Goal: Information Seeking & Learning: Check status

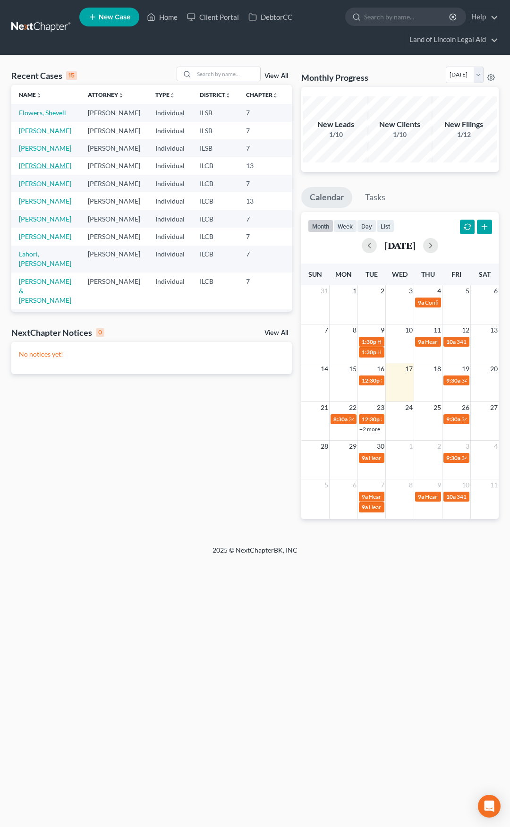
click at [25, 170] on link "[PERSON_NAME]" at bounding box center [45, 165] width 52 height 8
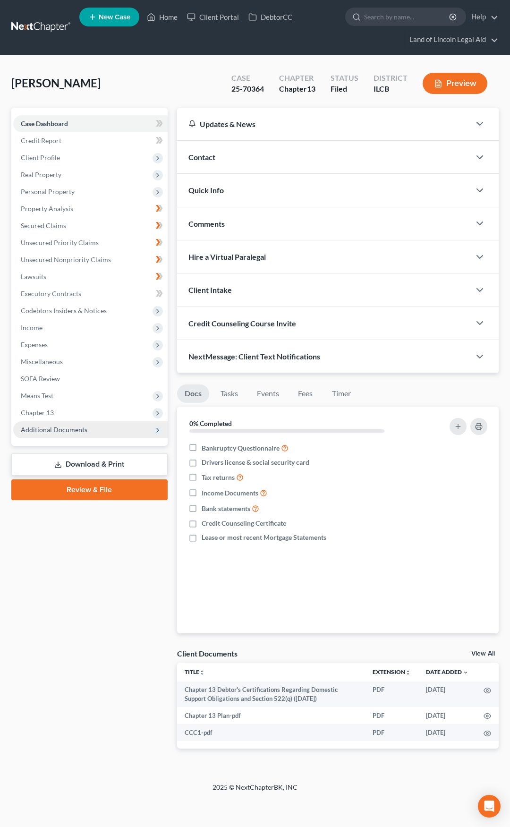
click at [109, 429] on span "Additional Documents" at bounding box center [90, 429] width 154 height 17
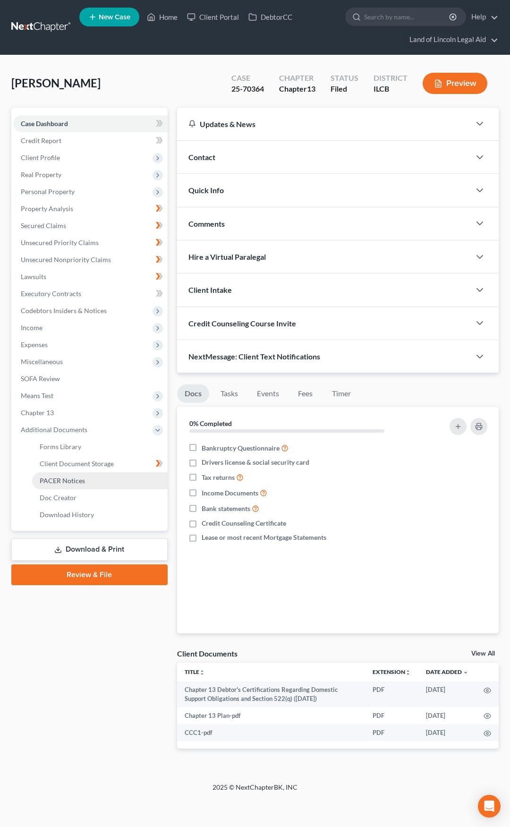
click at [110, 479] on link "PACER Notices" at bounding box center [100, 480] width 136 height 17
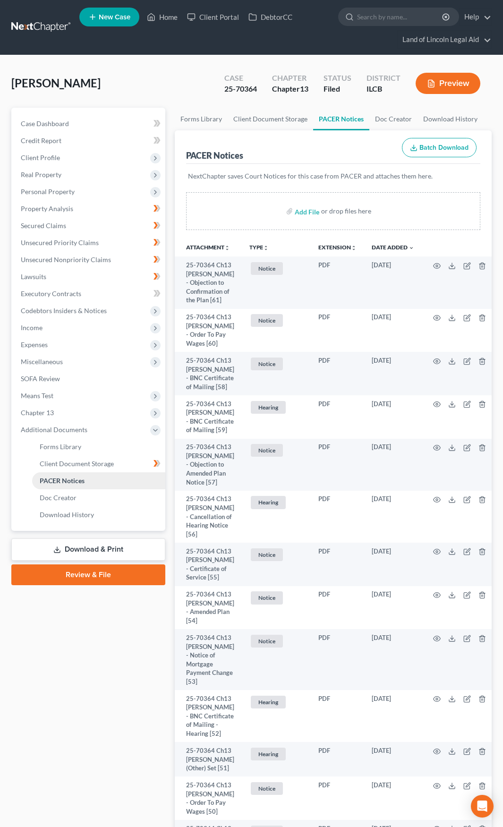
scroll to position [2490, 0]
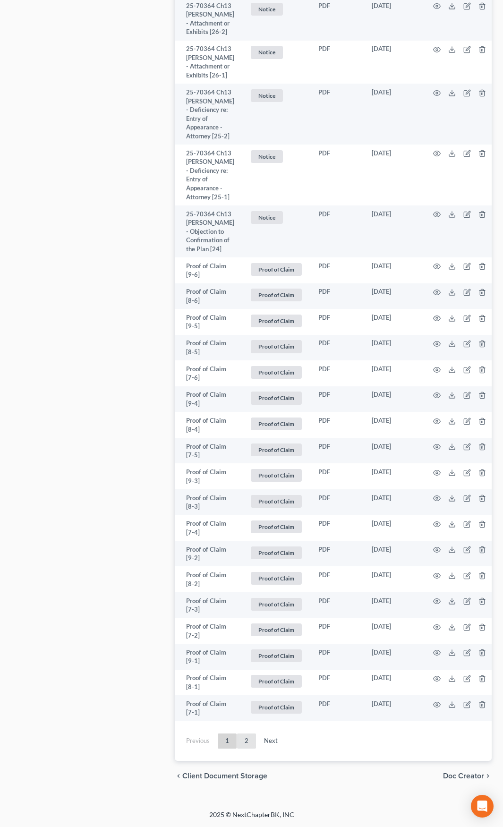
click at [249, 739] on link "2" at bounding box center [246, 740] width 19 height 15
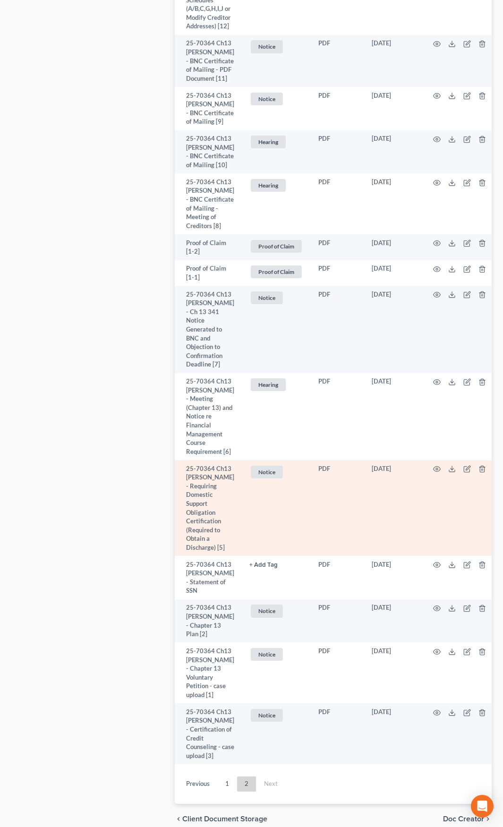
scroll to position [1206, 0]
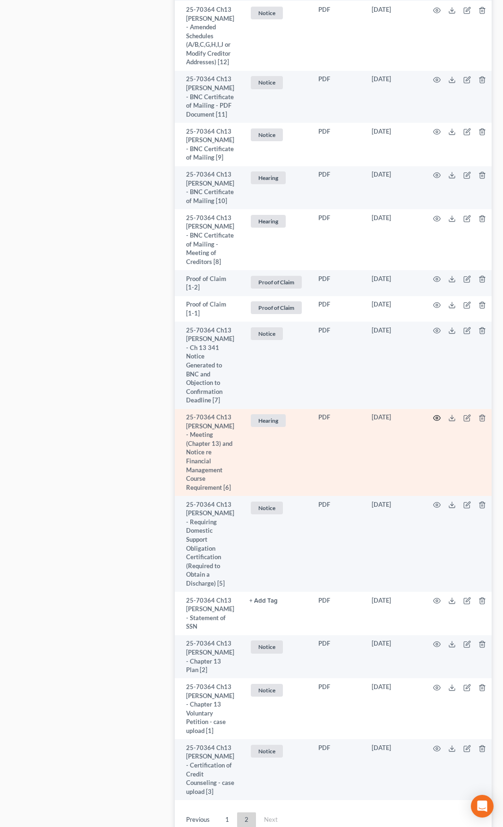
click at [436, 419] on circle "button" at bounding box center [437, 418] width 2 height 2
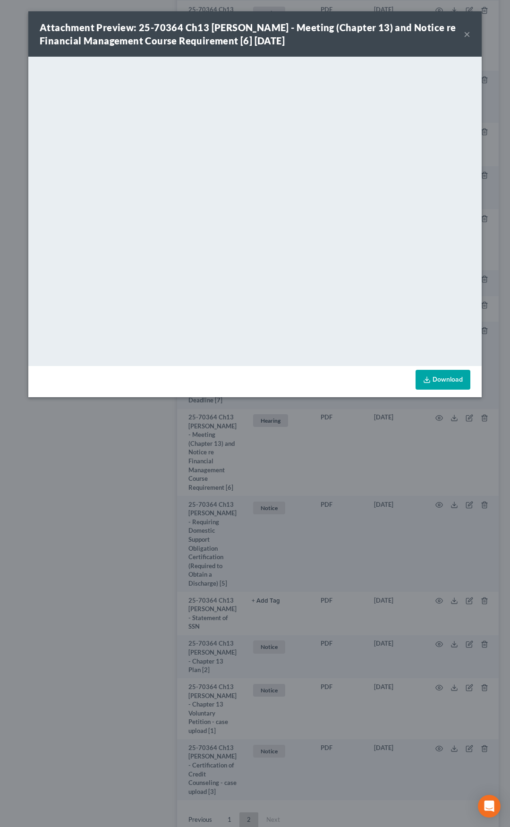
click at [464, 34] on button "×" at bounding box center [467, 33] width 7 height 11
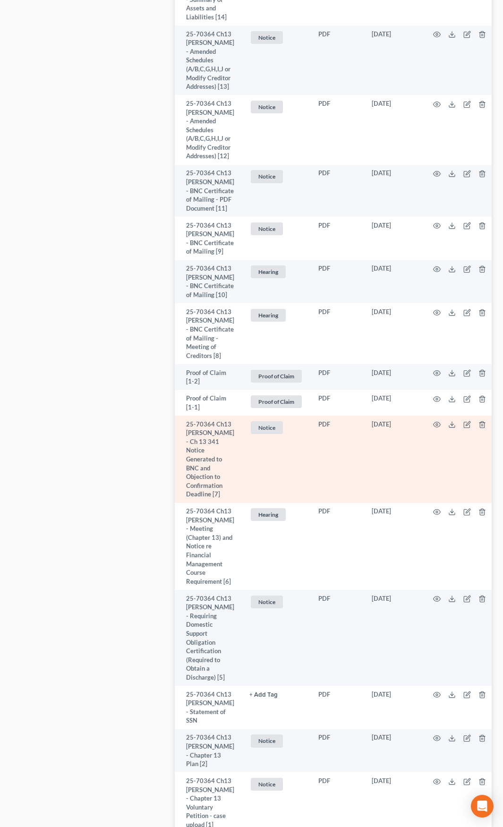
scroll to position [1111, 0]
click at [433, 428] on icon "button" at bounding box center [436, 425] width 7 height 5
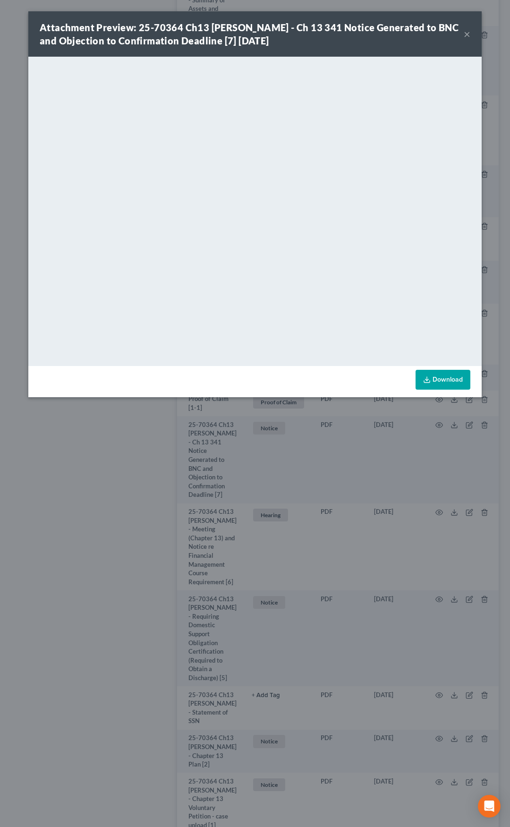
click at [468, 31] on button "×" at bounding box center [467, 33] width 7 height 11
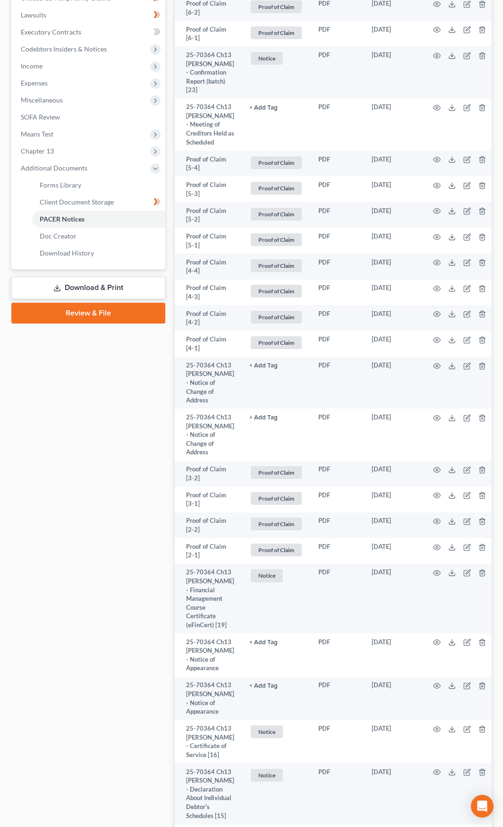
scroll to position [0, 0]
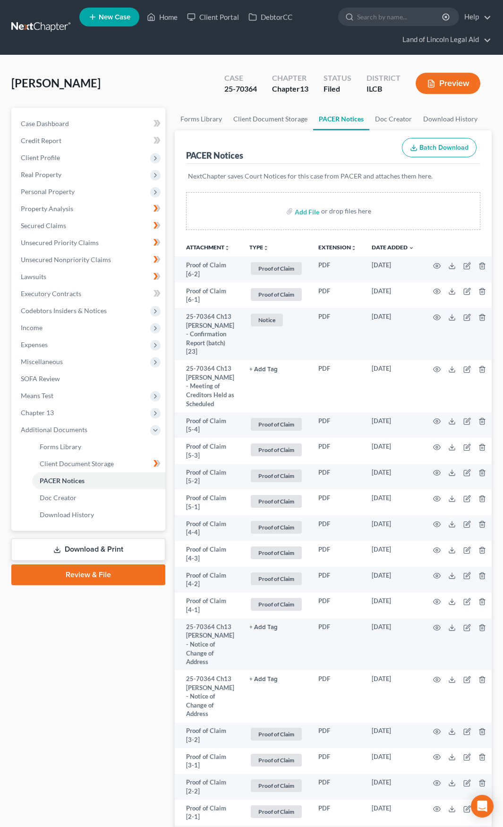
click at [22, 27] on link at bounding box center [41, 27] width 60 height 17
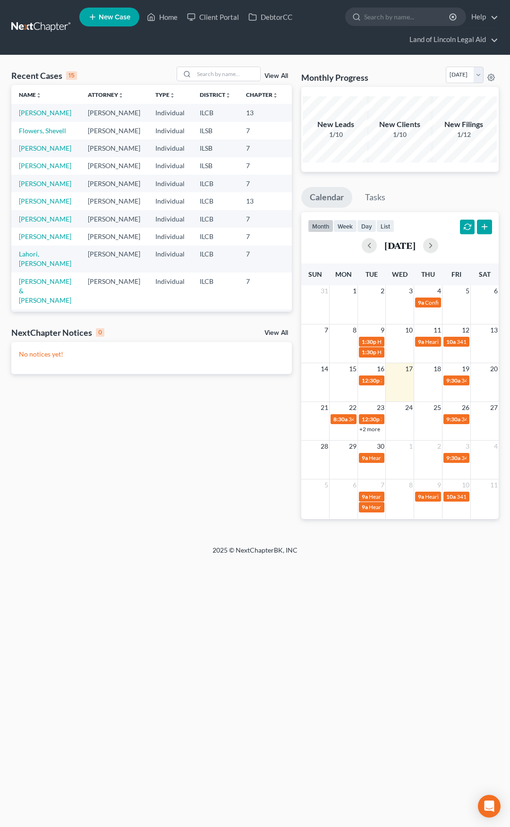
click at [42, 27] on link at bounding box center [41, 27] width 60 height 17
